Goal: Task Accomplishment & Management: Understand process/instructions

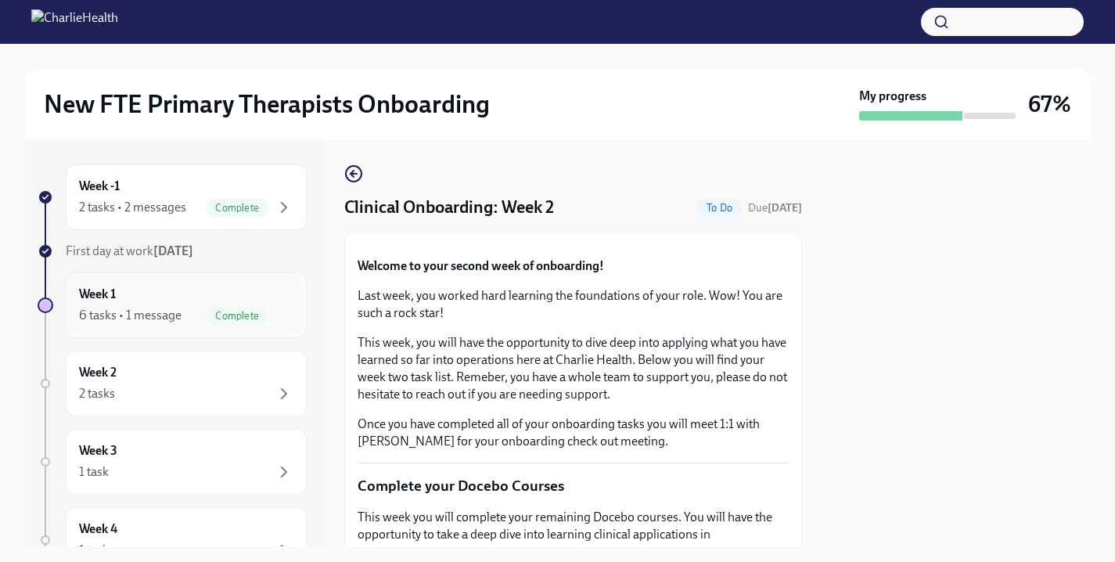
scroll to position [598, 0]
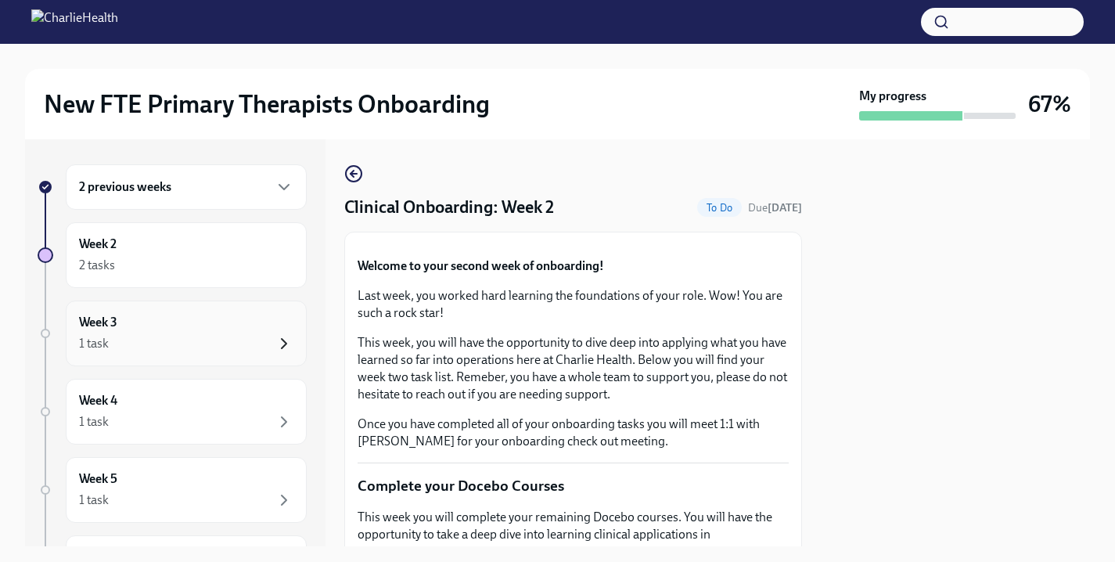
scroll to position [19, 0]
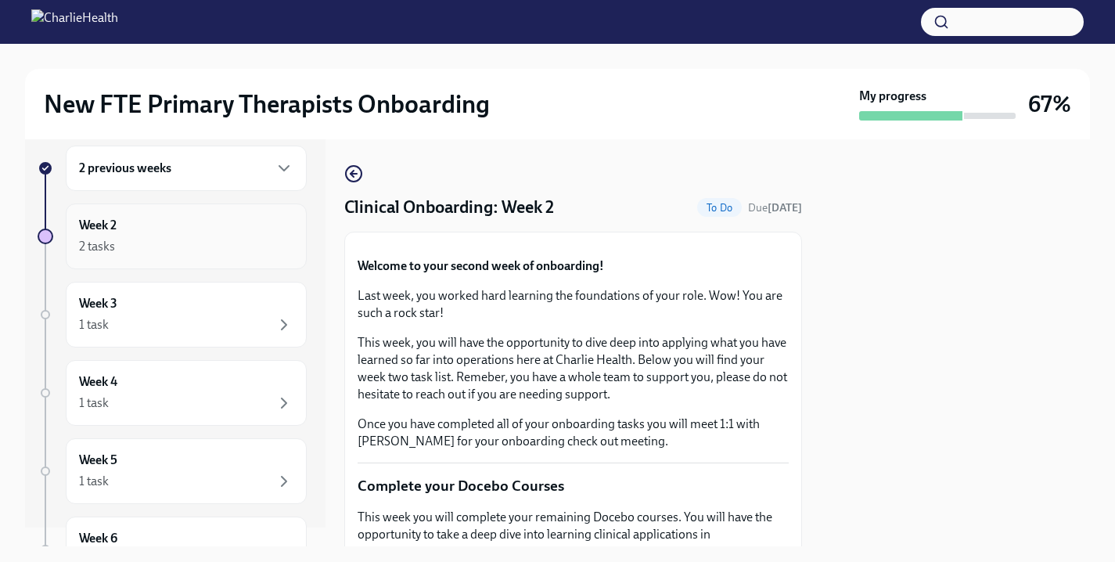
click at [247, 240] on div "2 tasks" at bounding box center [186, 246] width 214 height 19
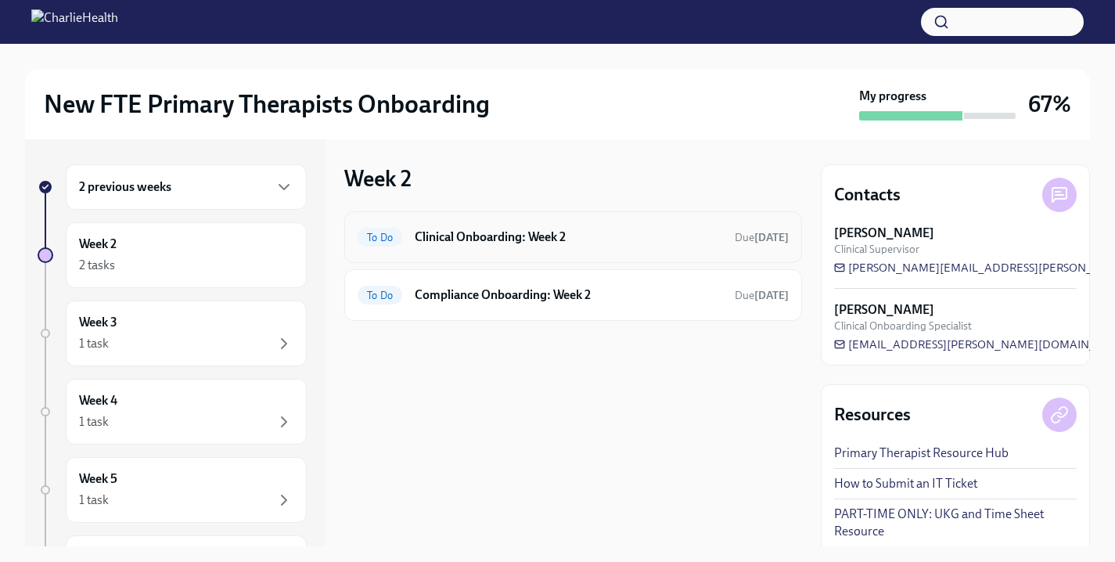
click at [560, 223] on div "To Do Clinical Onboarding: Week 2 Due [DATE]" at bounding box center [573, 237] width 458 height 52
click at [552, 301] on h6 "Compliance Onboarding: Week 2" at bounding box center [569, 294] width 308 height 17
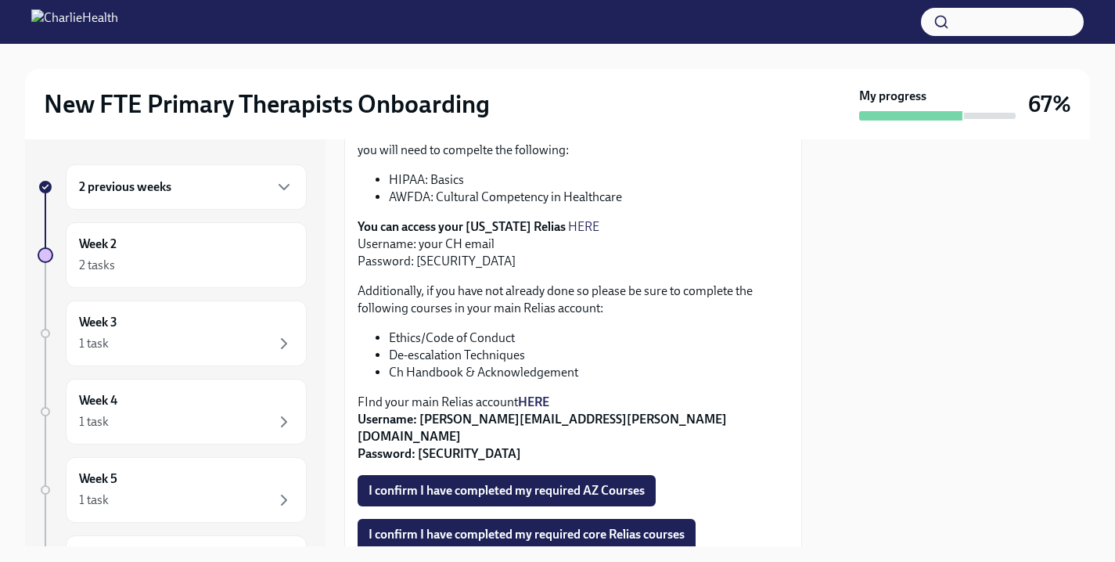
scroll to position [465, 0]
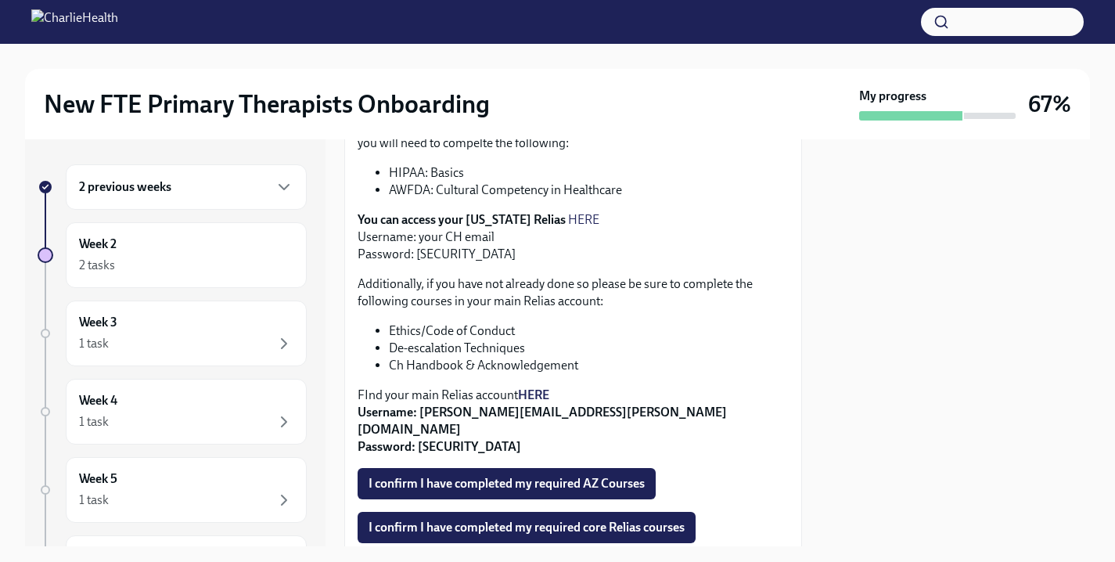
click at [570, 219] on link "HERE" at bounding box center [583, 219] width 31 height 15
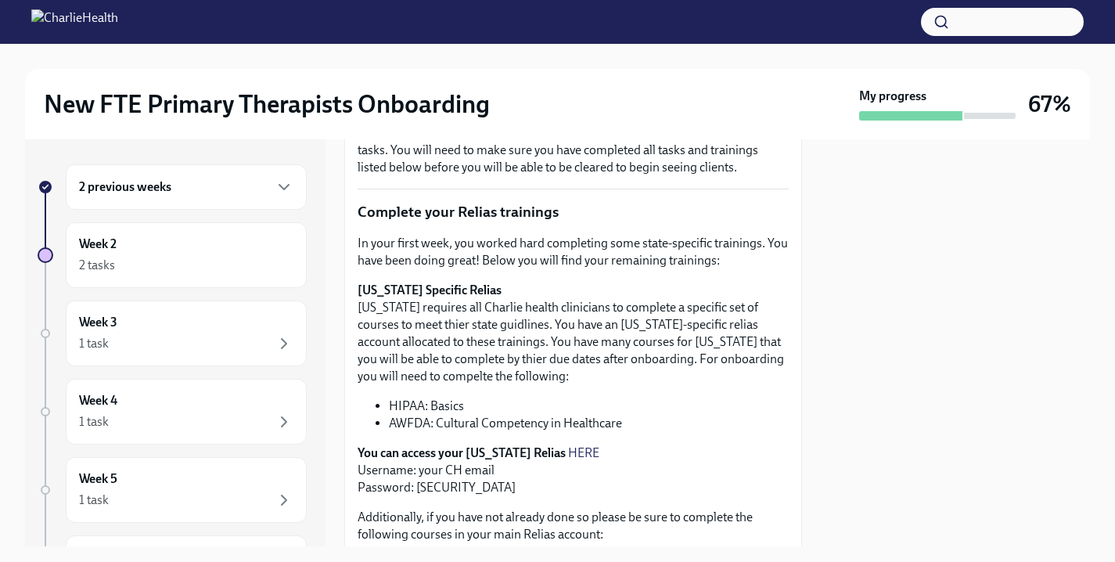
scroll to position [236, 0]
